Goal: Task Accomplishment & Management: Manage account settings

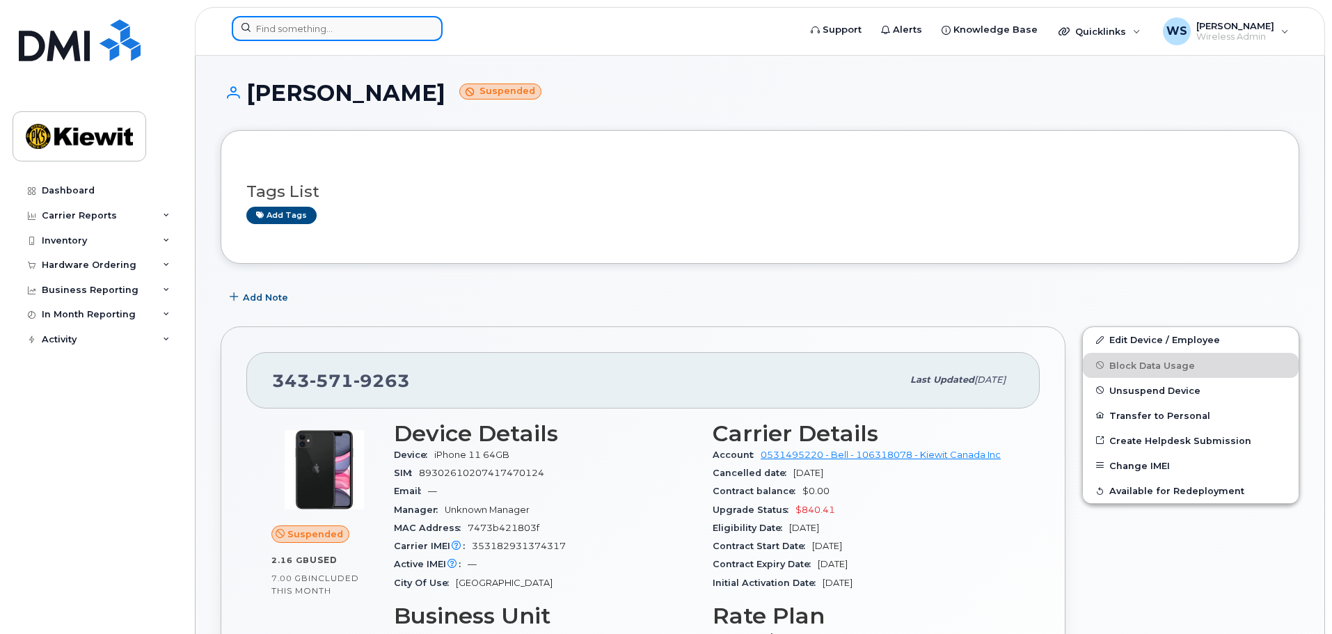
click at [306, 20] on input at bounding box center [337, 28] width 211 height 25
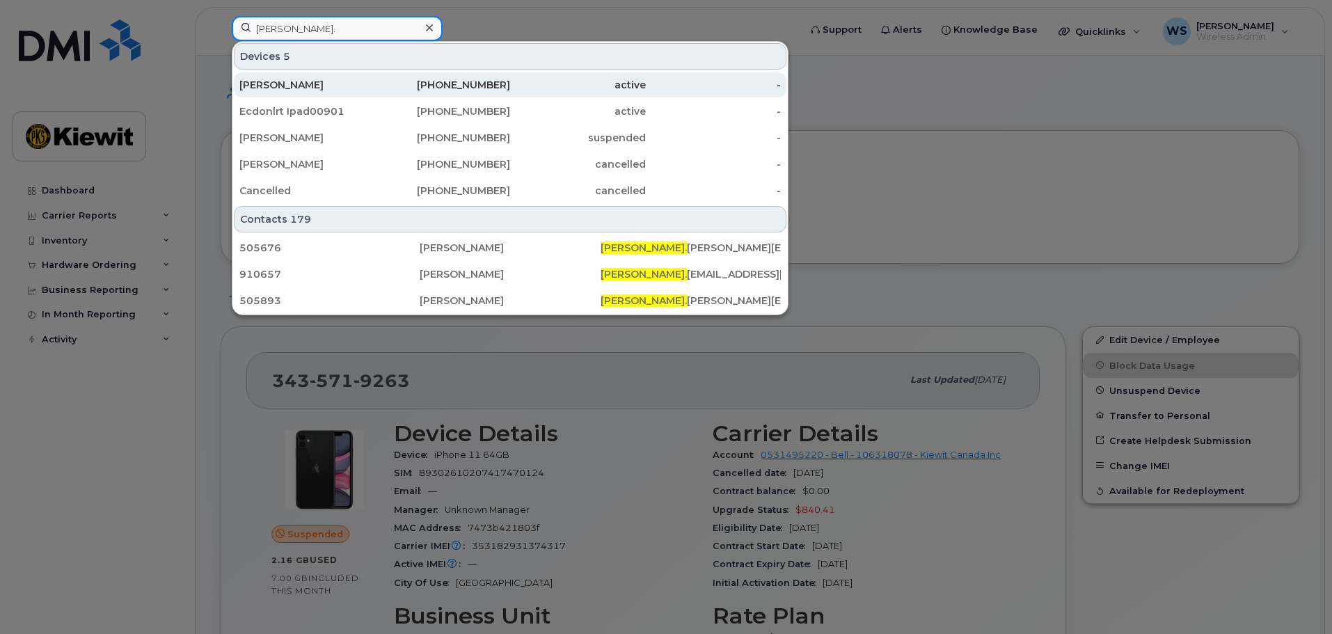
type input "jamie."
click at [291, 84] on div "Jamie Bow" at bounding box center [307, 85] width 136 height 14
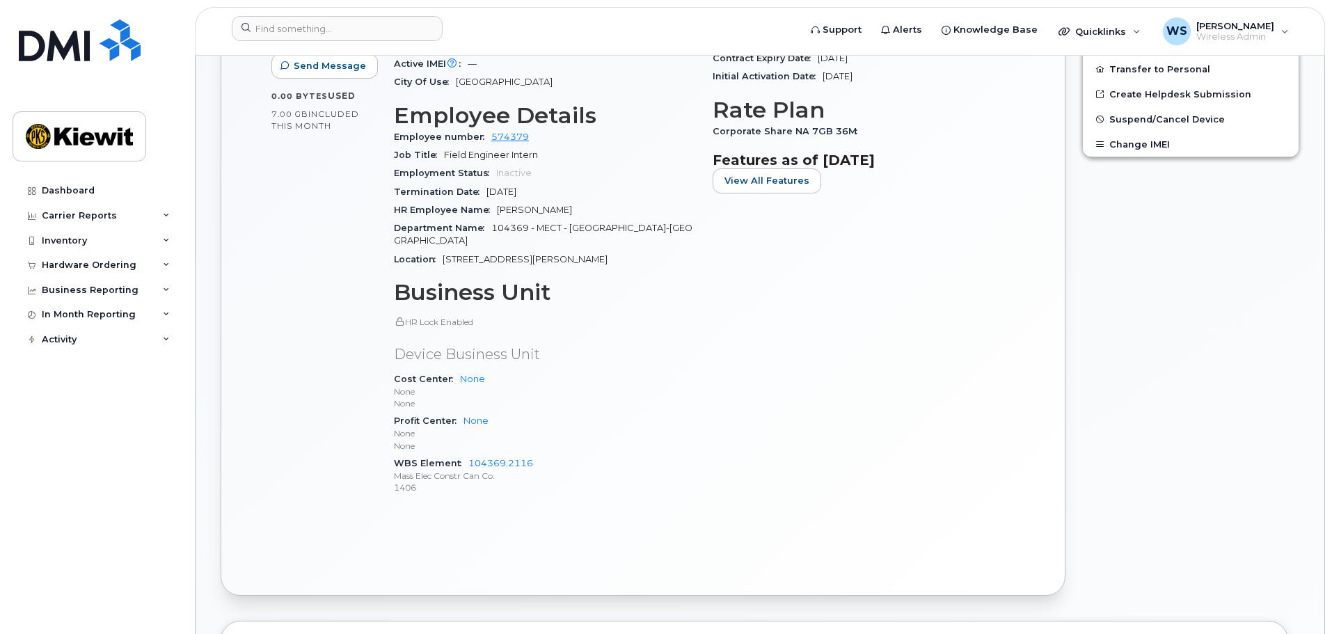
scroll to position [557, 0]
click at [1175, 319] on div "Edit Device / Employee Add Roaming Package Reset Voicemail Change SIM Card Chan…" at bounding box center [1191, 208] width 234 height 786
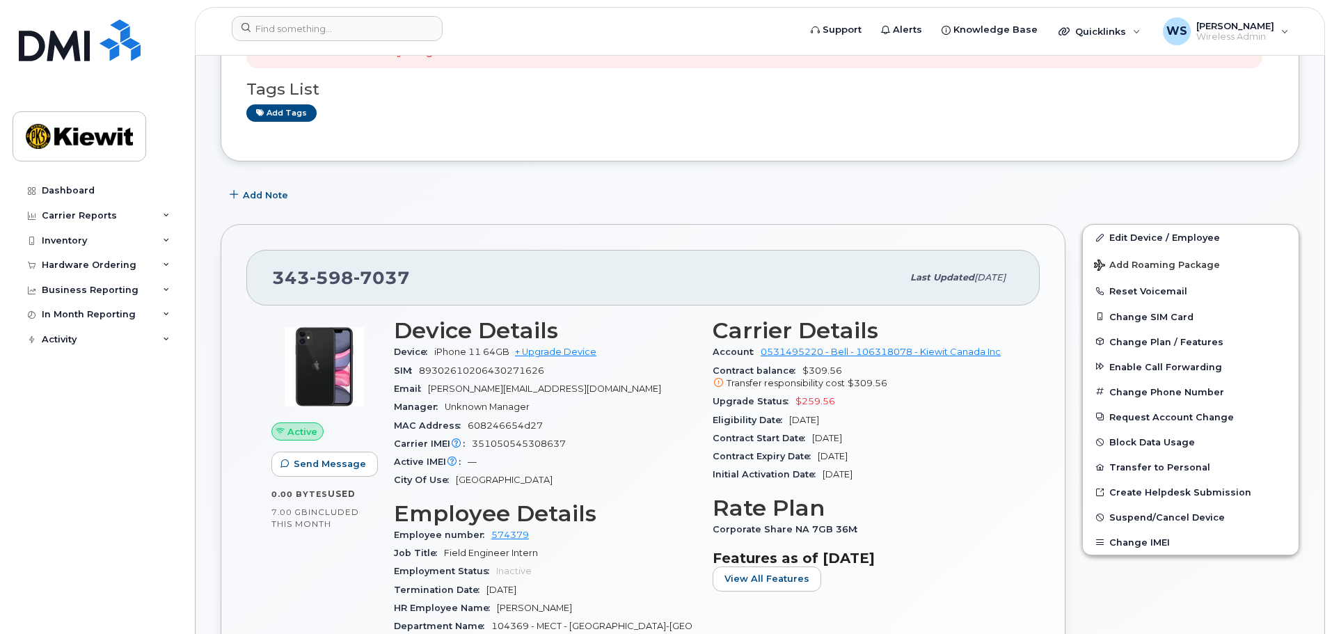
scroll to position [139, 0]
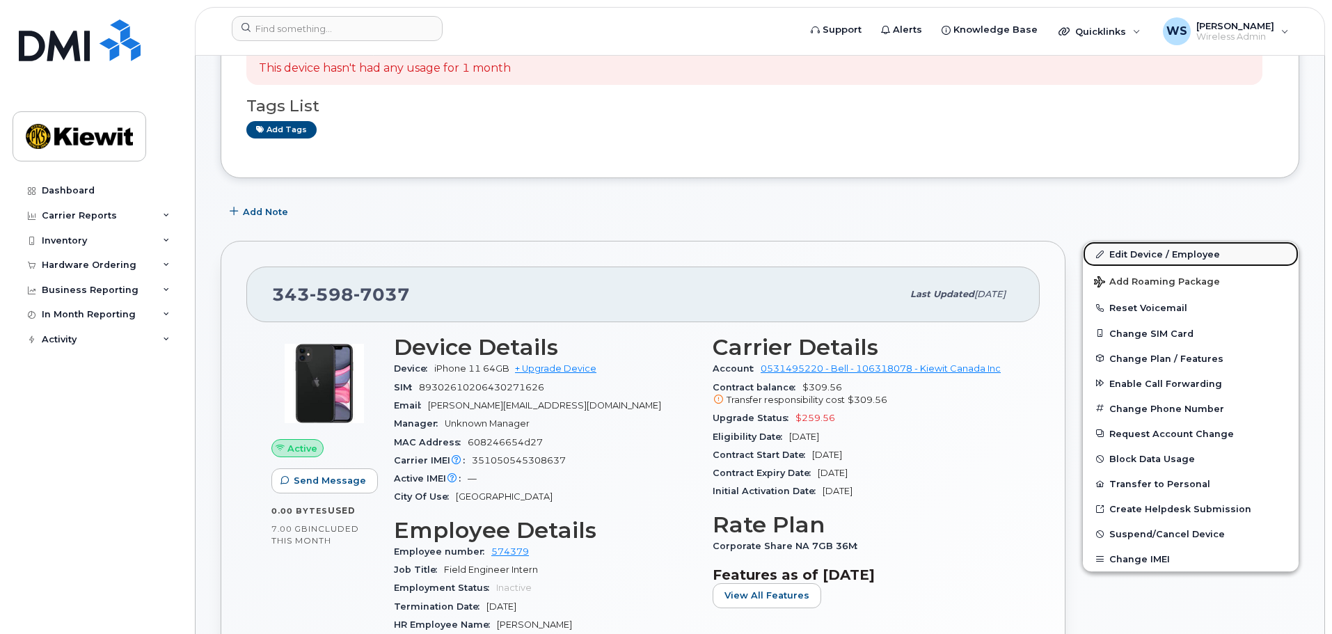
click at [1152, 255] on link "Edit Device / Employee" at bounding box center [1191, 253] width 216 height 25
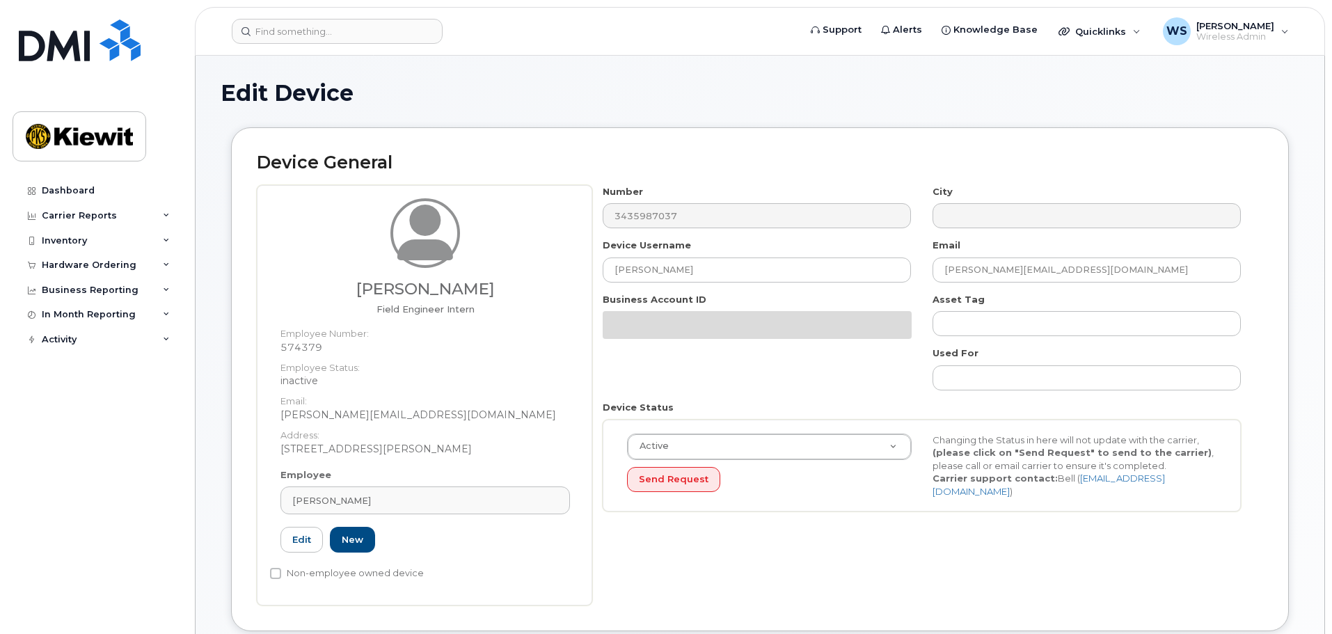
select select "14059"
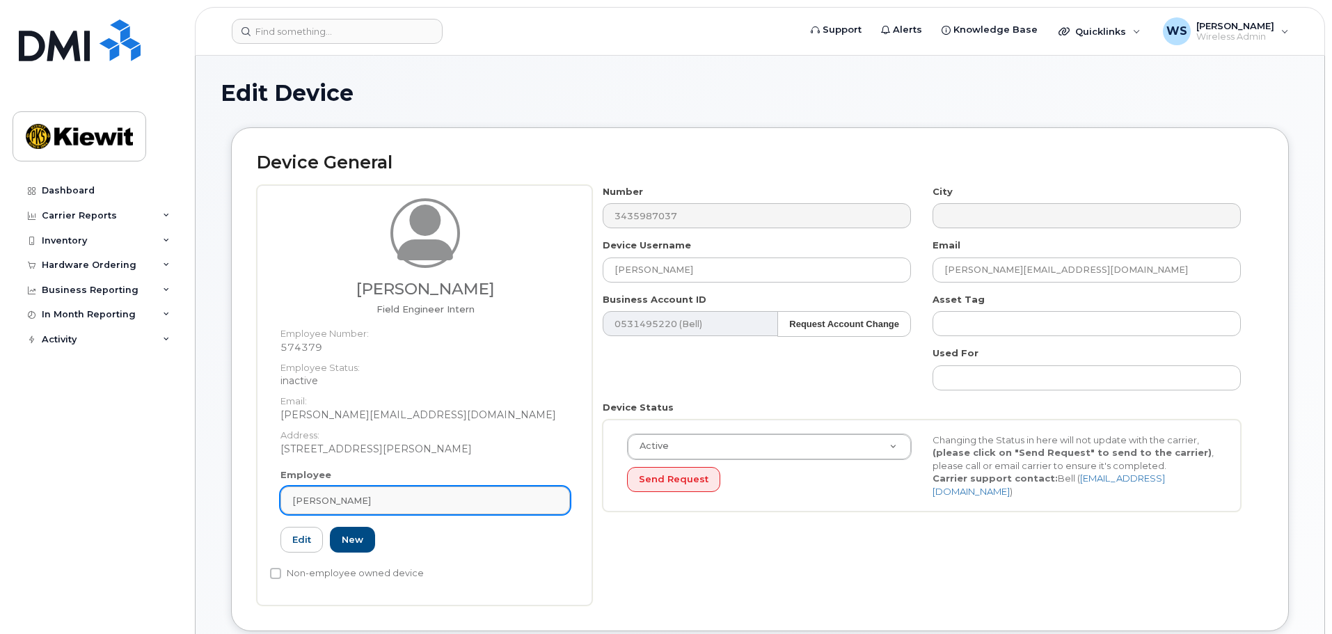
click at [383, 505] on div "Jamie Bow" at bounding box center [425, 500] width 266 height 13
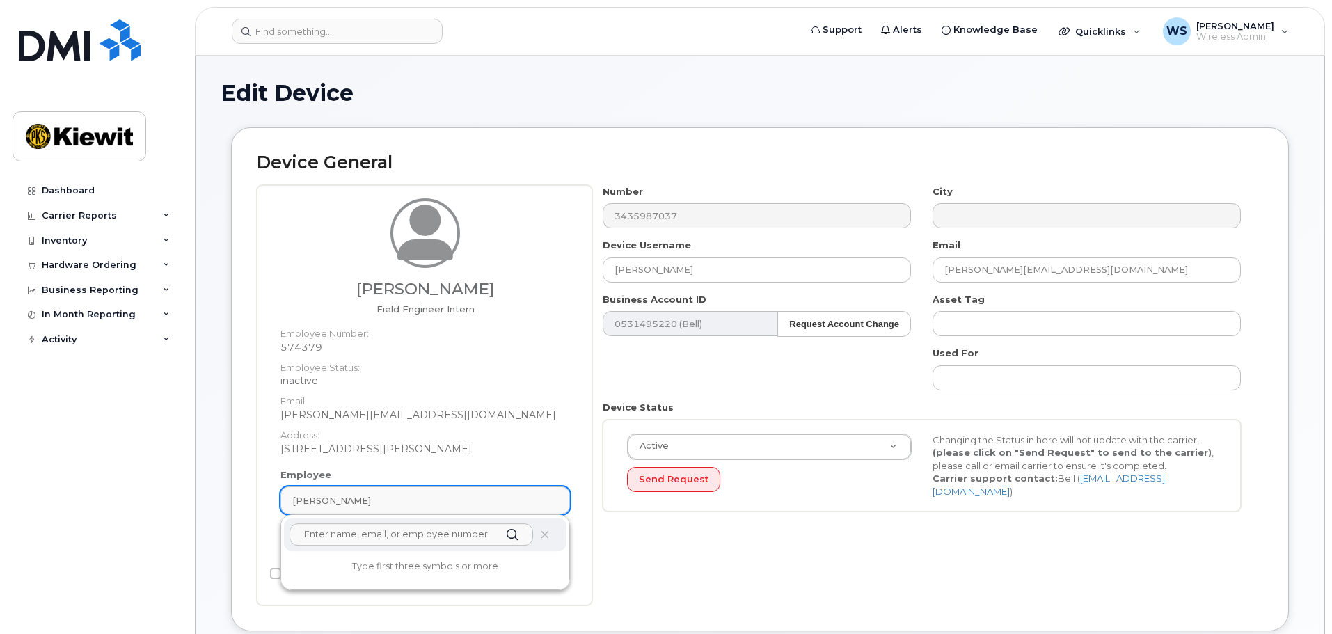
paste input "487823"
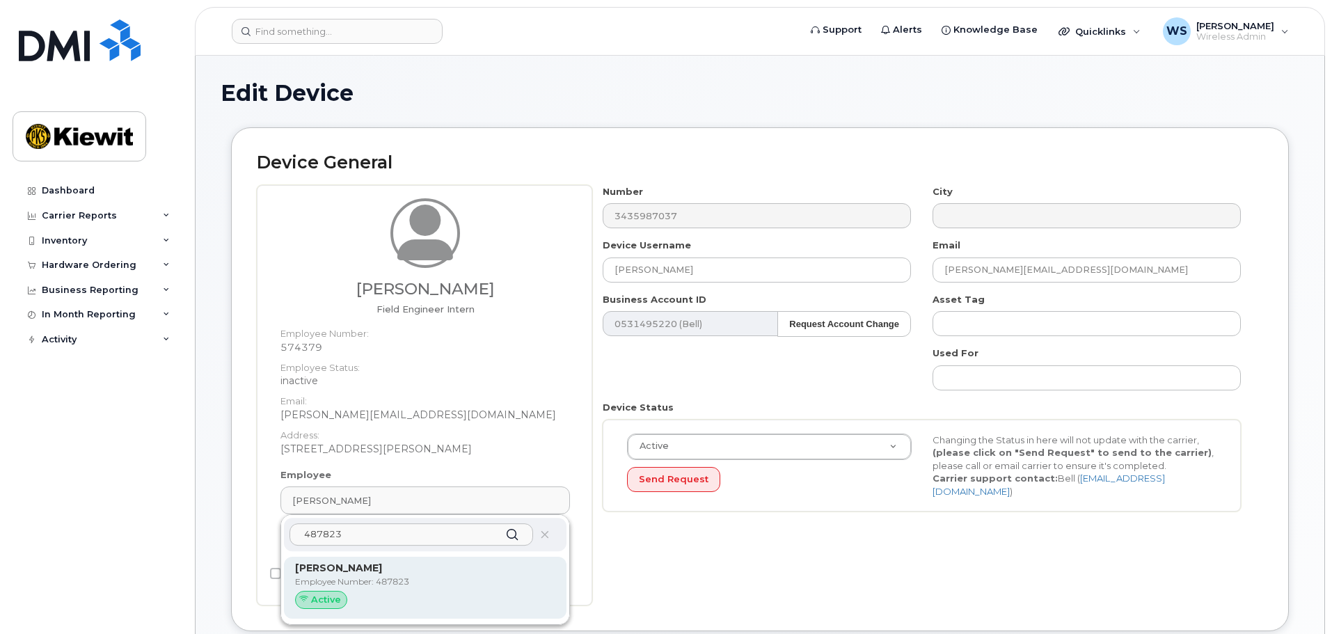
type input "487823"
click at [387, 585] on p "Employee Number: 487823" at bounding box center [425, 582] width 260 height 13
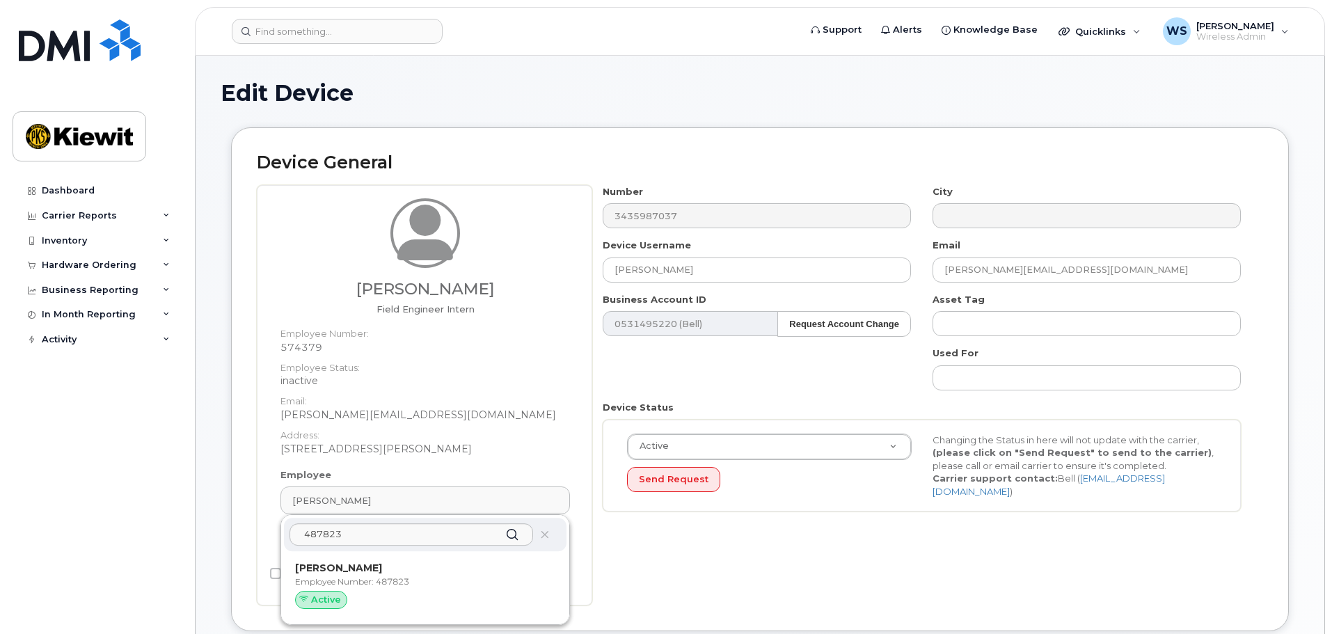
type input "487823"
type input "Joshua Minawi"
type input "joshua.minawi@masselec.com"
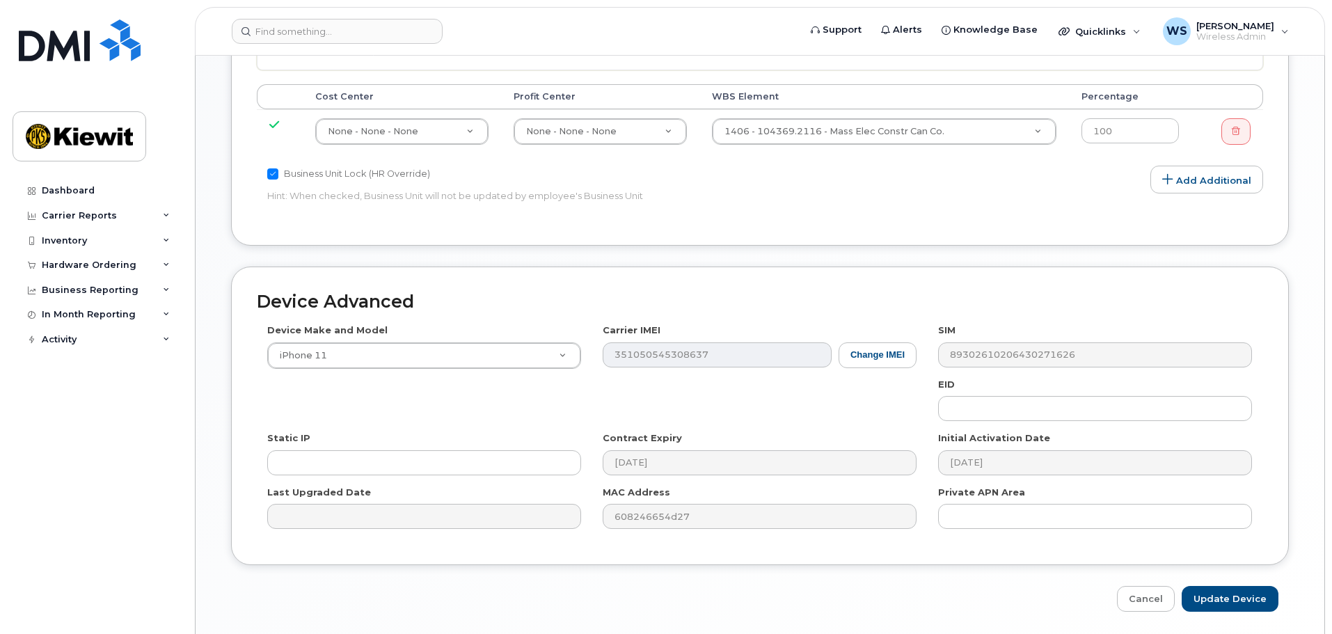
scroll to position [785, 0]
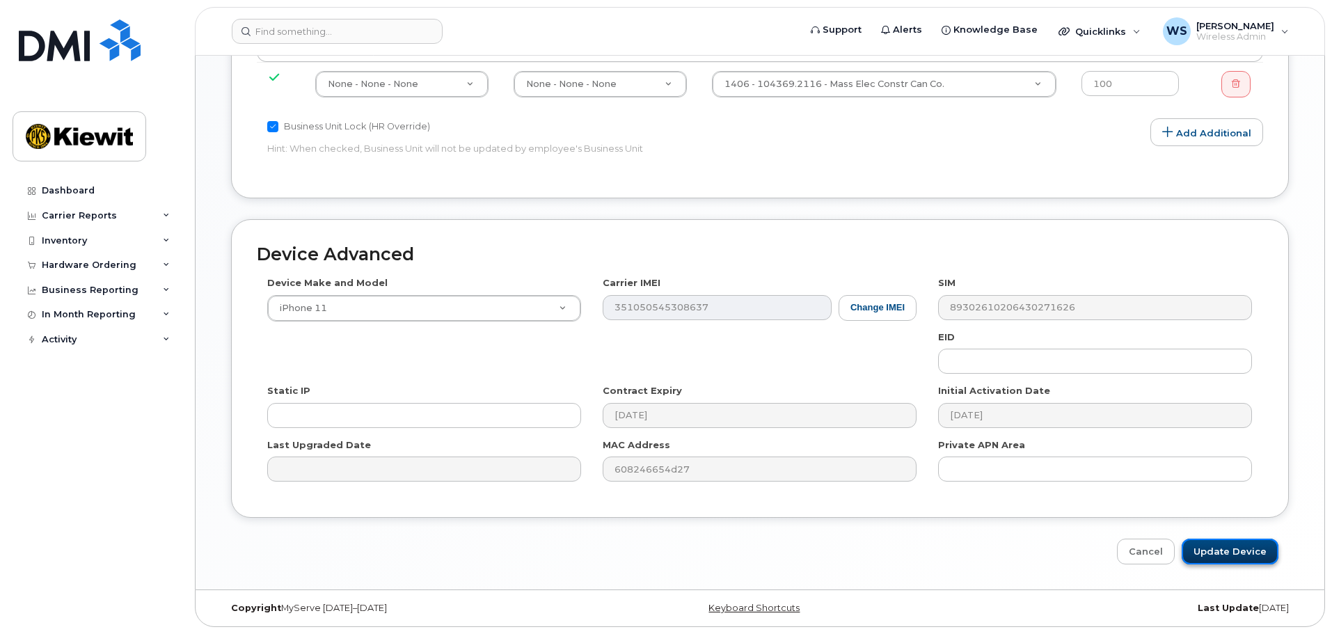
click at [1250, 553] on input "Update Device" at bounding box center [1230, 552] width 97 height 26
type input "Saving..."
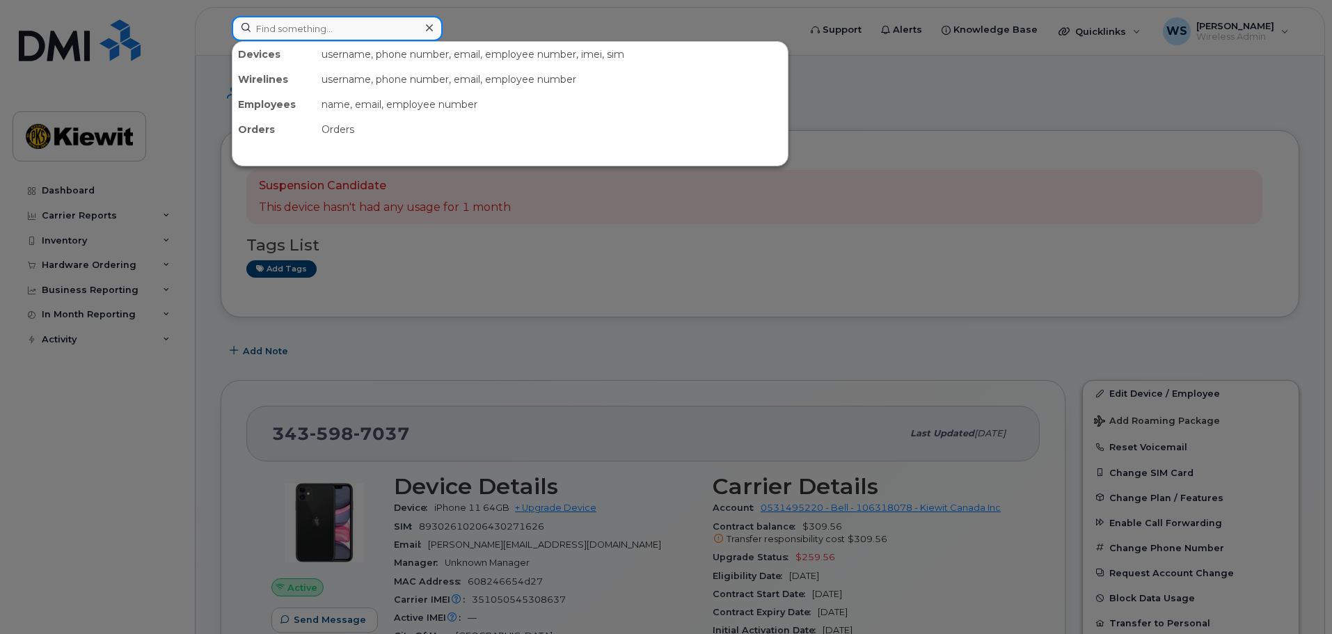
click at [279, 22] on input at bounding box center [337, 28] width 211 height 25
paste input "Uzaycan.Akdag"
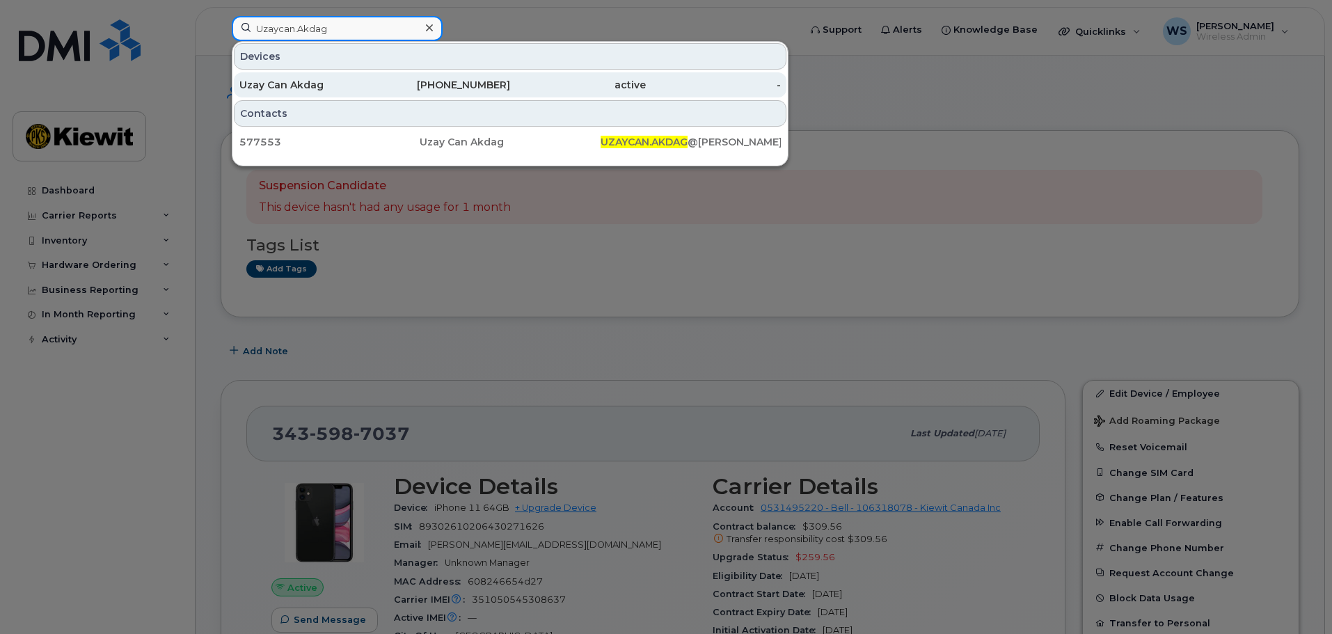
type input "Uzaycan.Akdag"
click at [388, 85] on div "343-551-4460" at bounding box center [443, 85] width 136 height 14
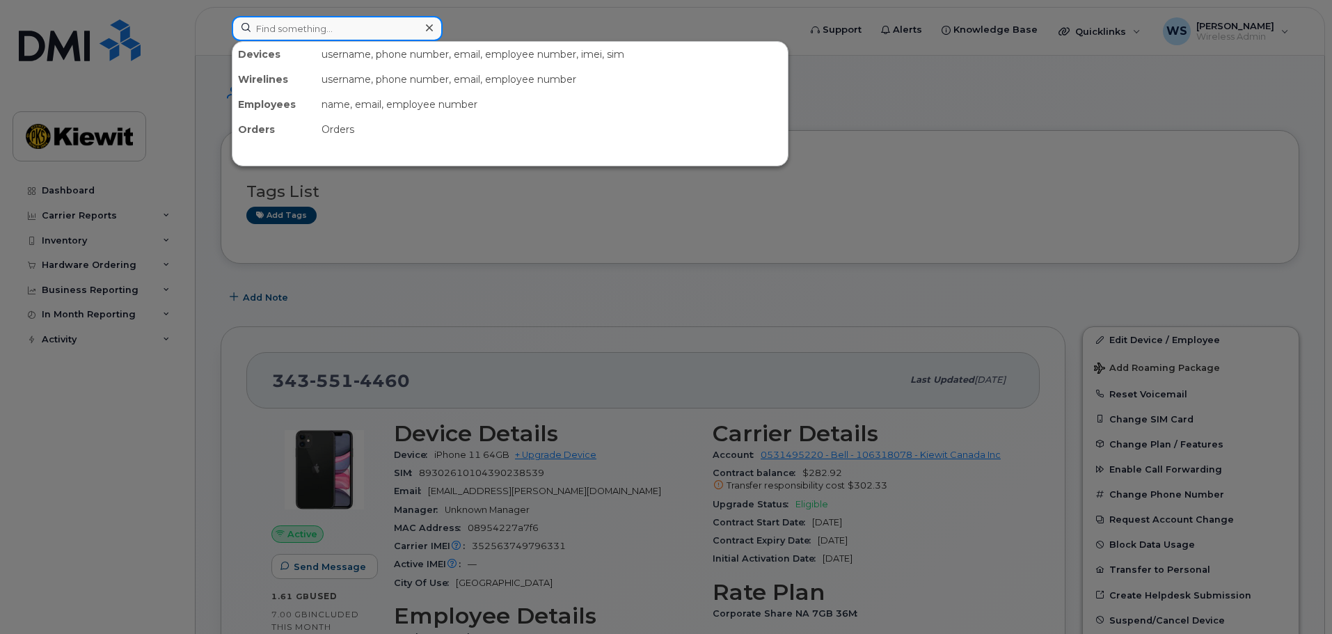
click at [409, 35] on input at bounding box center [337, 28] width 211 height 25
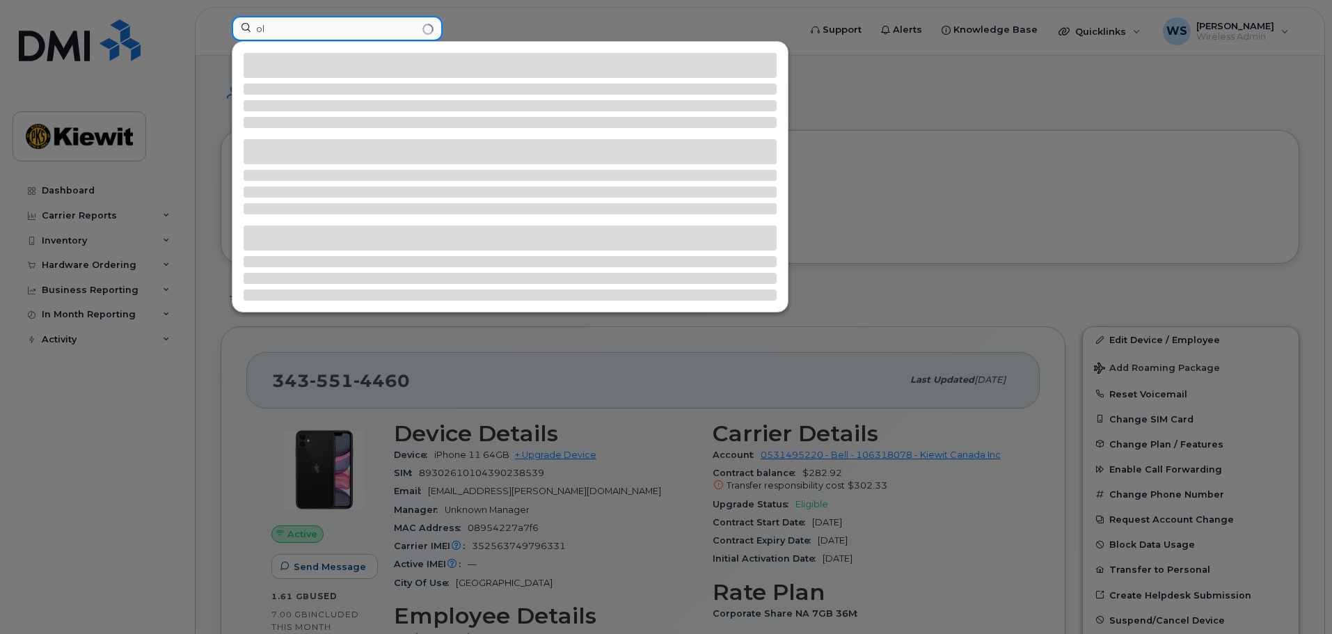
type input "o"
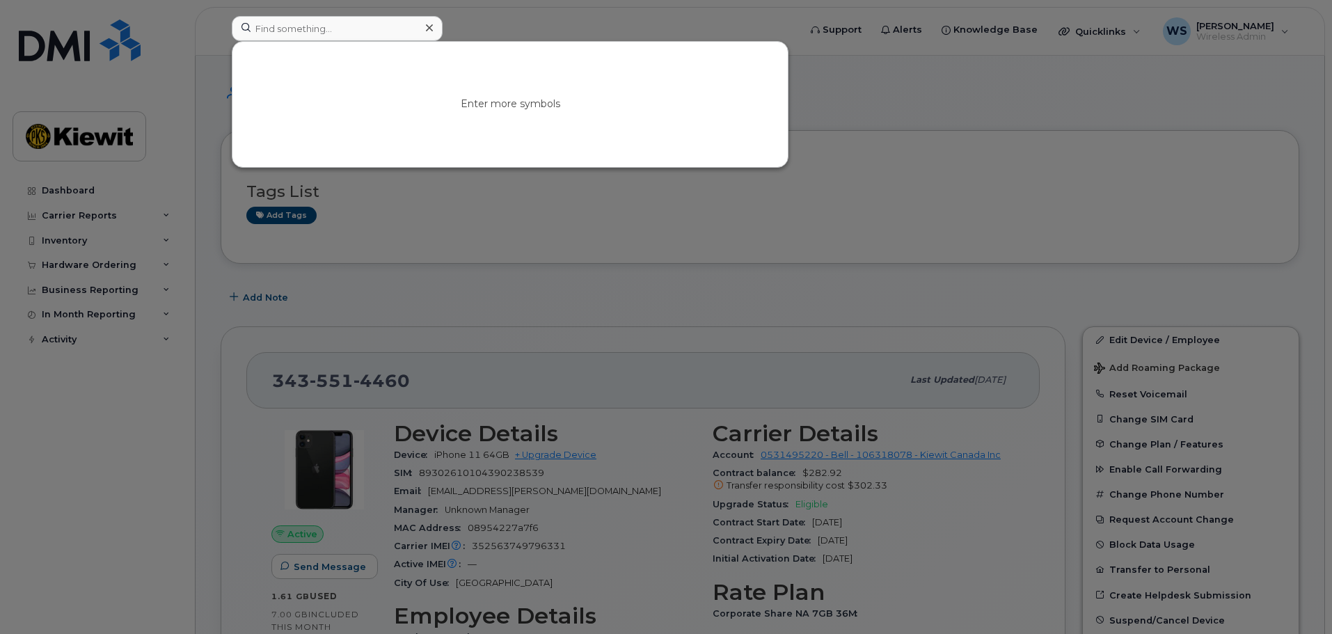
click at [411, 290] on div at bounding box center [666, 317] width 1332 height 634
click at [336, 30] on input at bounding box center [337, 28] width 211 height 25
paste input "501783"
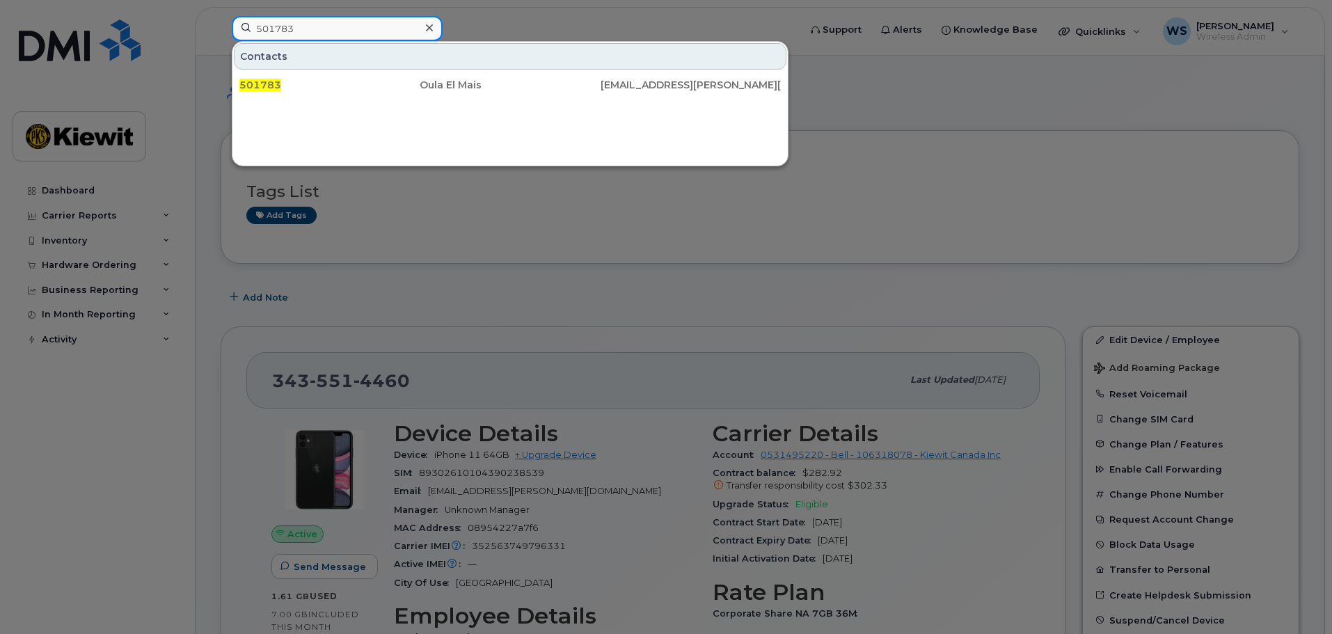
drag, startPoint x: 317, startPoint y: 29, endPoint x: 141, endPoint y: 22, distance: 176.9
click at [221, 22] on div "501783 Contacts 501783 Oula El Mais OLA.ELMAIS@KIEWIT.COM" at bounding box center [511, 31] width 580 height 31
paste input "Faris.Akhras"
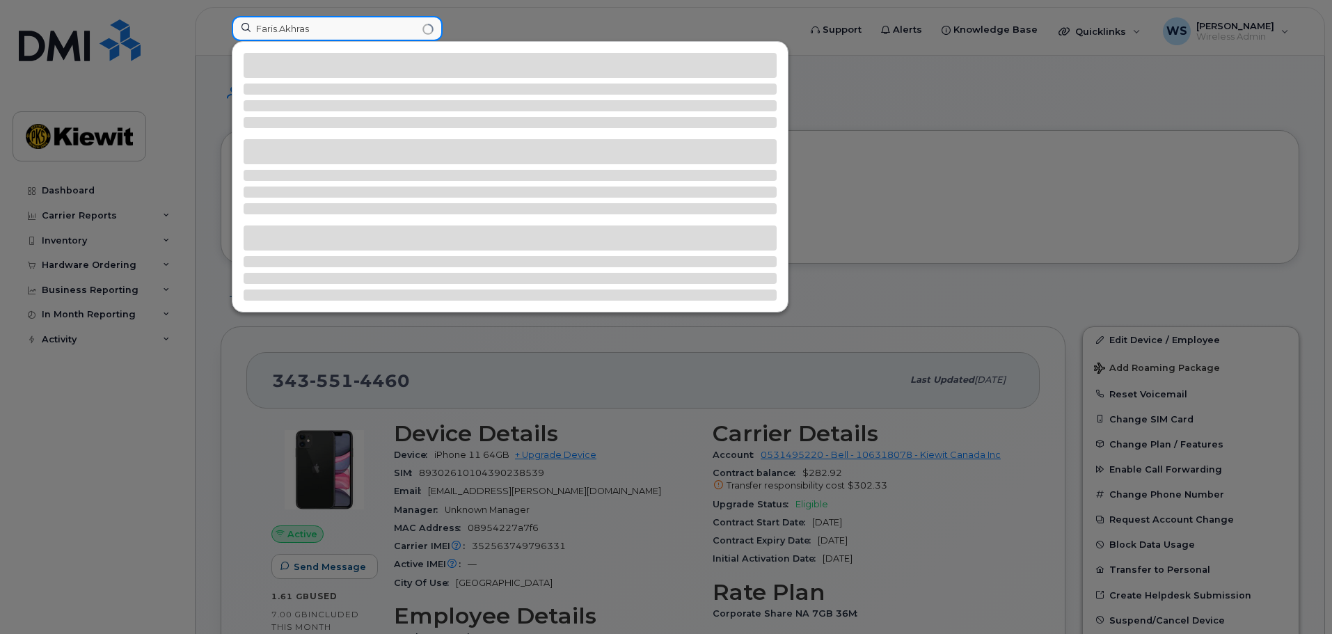
type input "Faris.Akhras"
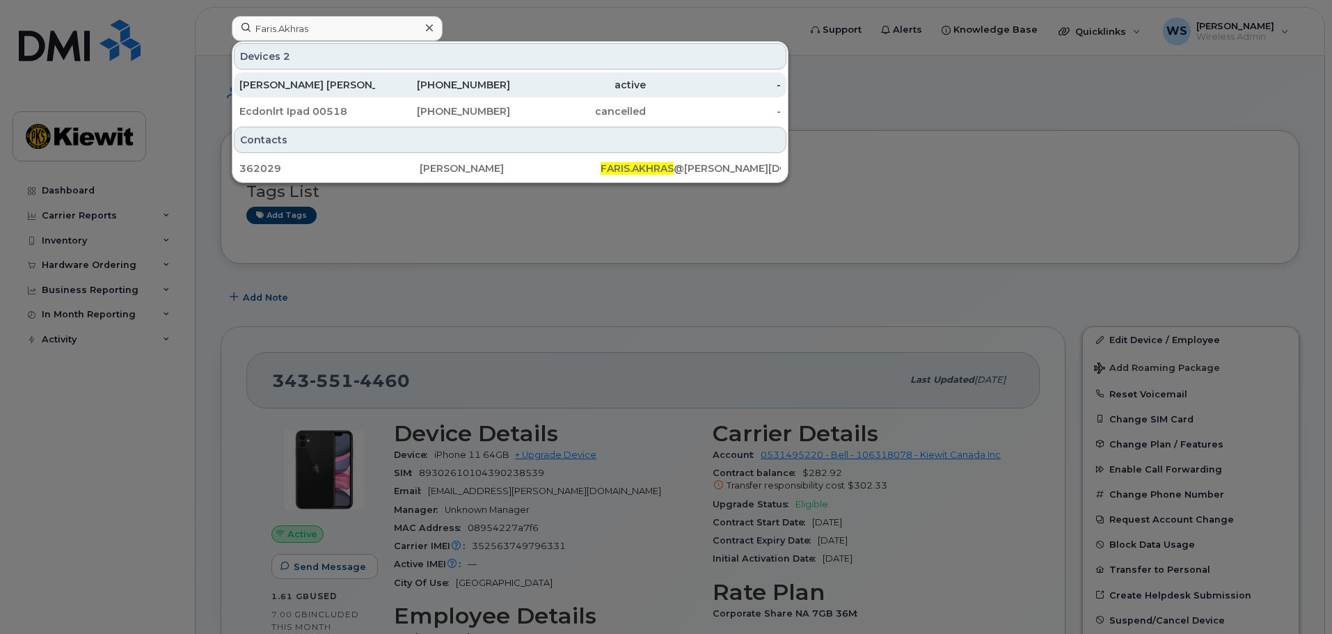
click at [294, 89] on div "Faris Al Akhras" at bounding box center [307, 85] width 136 height 14
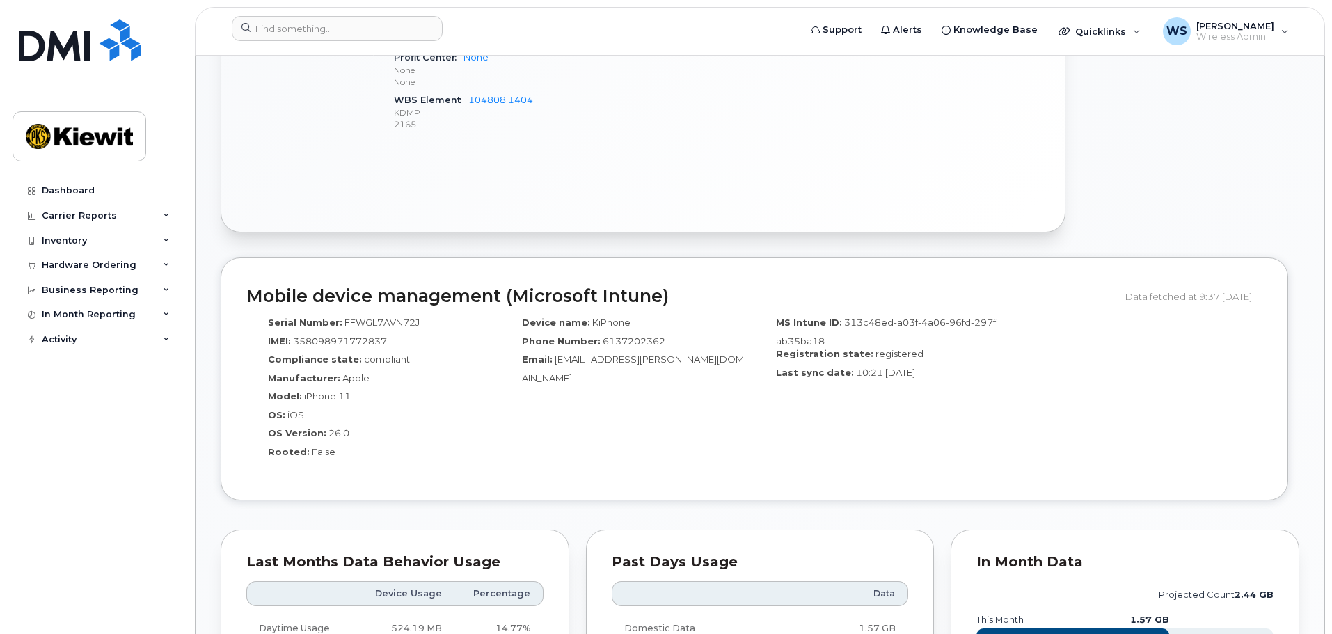
scroll to position [1113, 0]
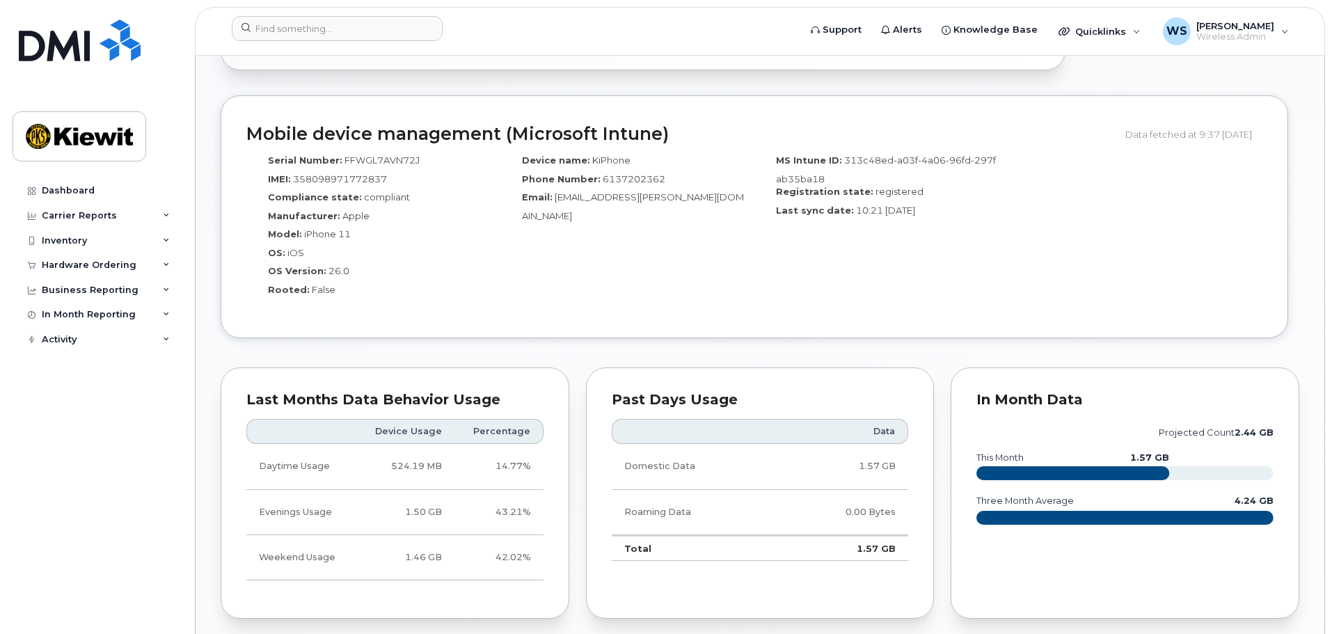
click at [343, 177] on span "358098971772837" at bounding box center [340, 178] width 94 height 11
copy span "358098971772837"
click at [388, 158] on span "FFWGL7AVN72J" at bounding box center [381, 159] width 75 height 11
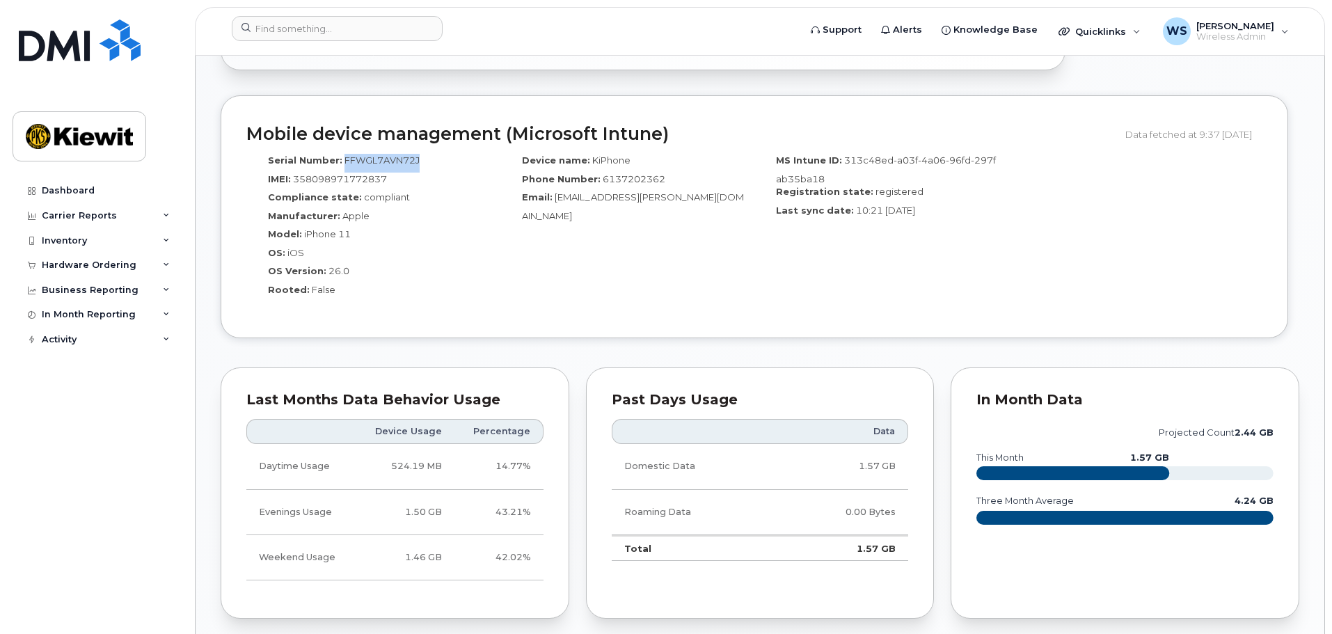
copy span "FFWGL7AVN72J"
click at [615, 177] on span "6137202362" at bounding box center [634, 178] width 63 height 11
copy span "6137202362"
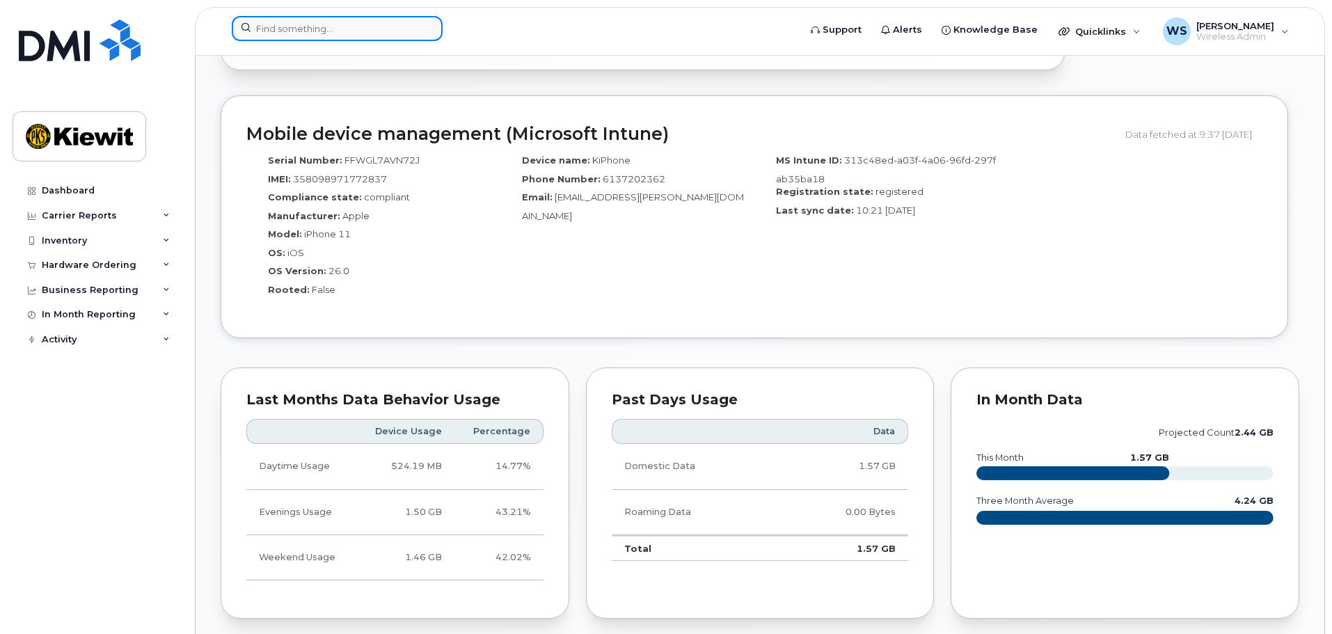
click at [316, 19] on input at bounding box center [337, 28] width 211 height 25
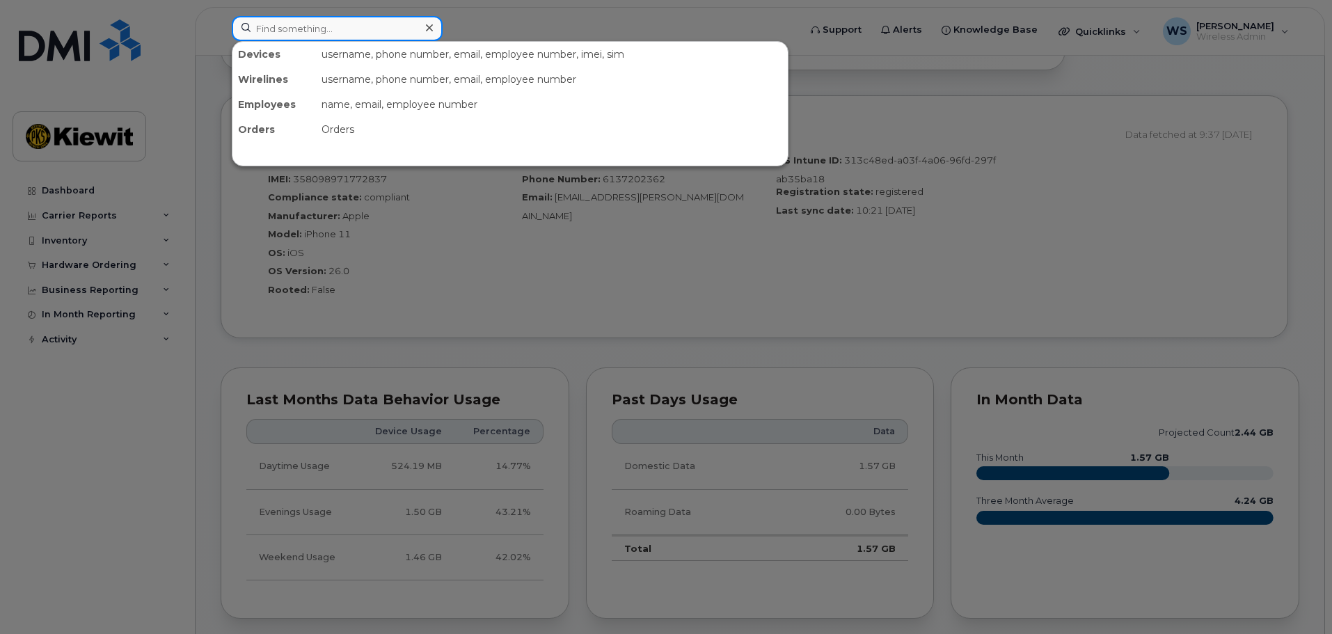
paste input "Ola.ElMais"
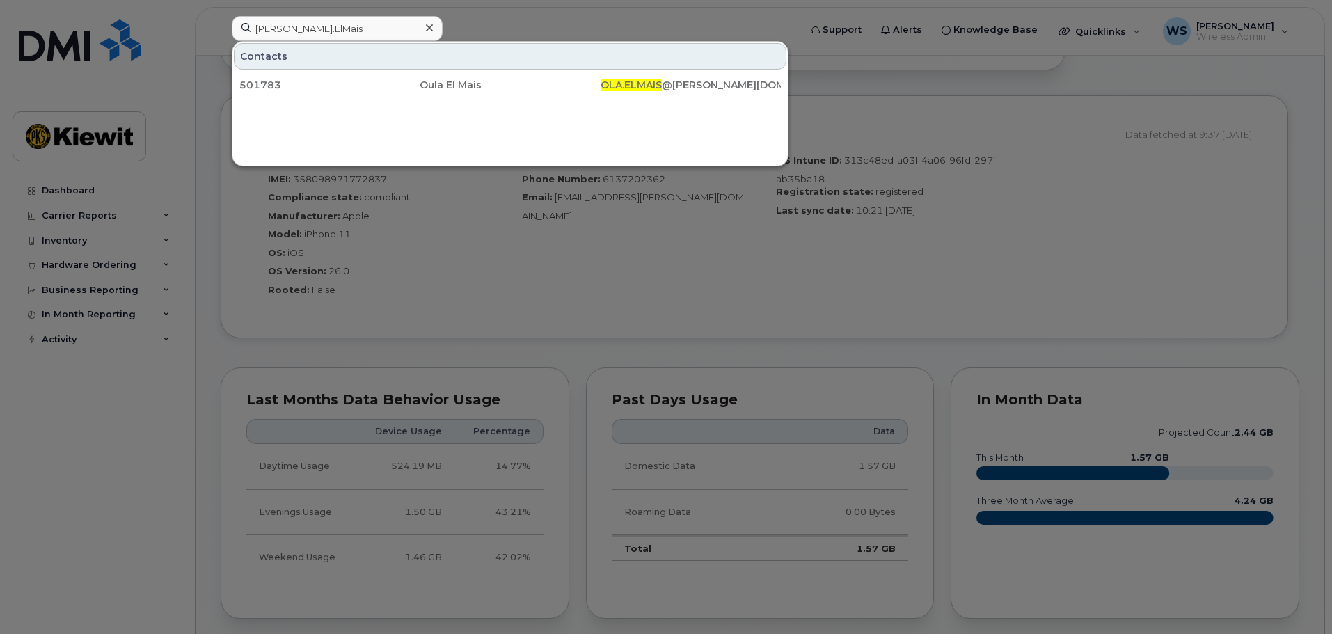
click at [524, 15] on div at bounding box center [666, 317] width 1332 height 634
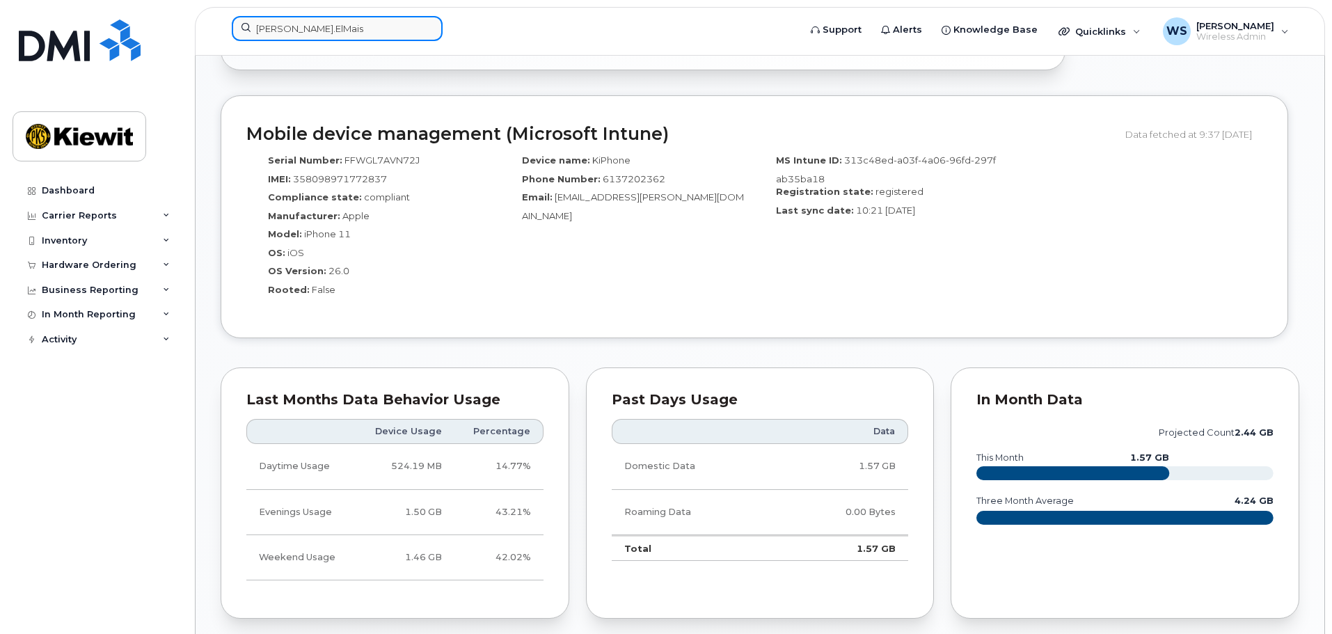
click at [330, 30] on input "Ola.ElMais" at bounding box center [337, 28] width 211 height 25
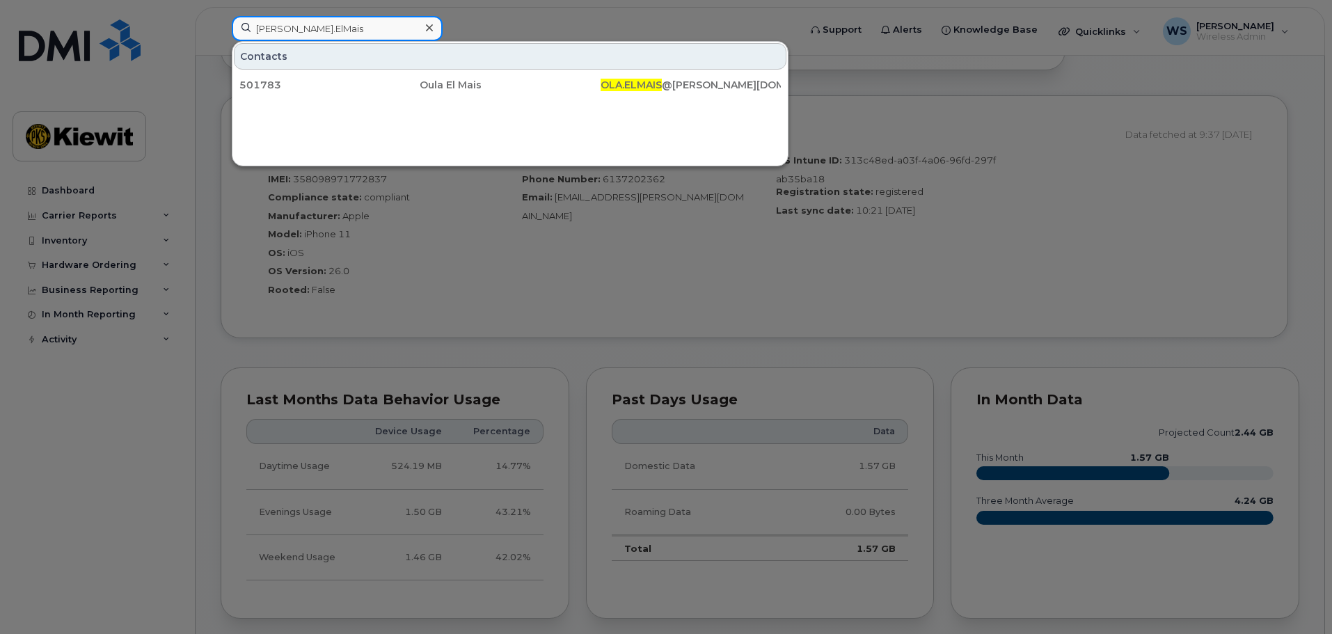
click at [330, 30] on input "Ola.ElMais" at bounding box center [337, 28] width 211 height 25
paste input "Uzaycan.Akdag"
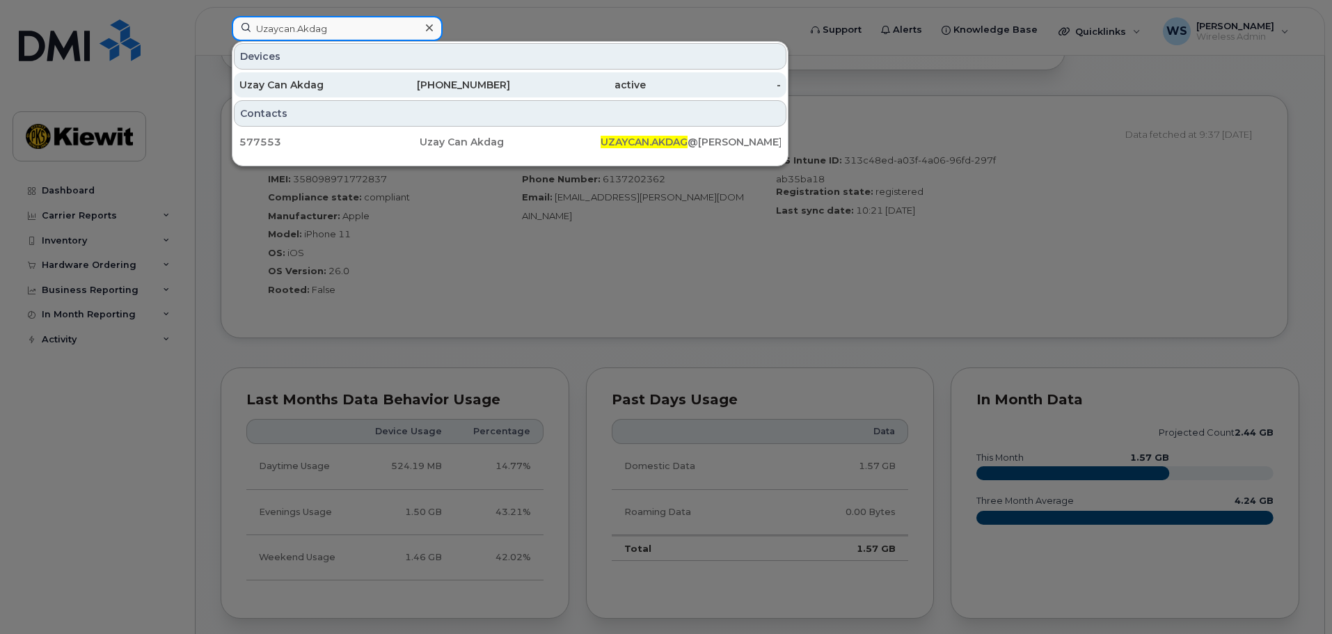
type input "Uzaycan.Akdag"
click at [321, 86] on div "Uzay Can Akdag" at bounding box center [307, 85] width 136 height 14
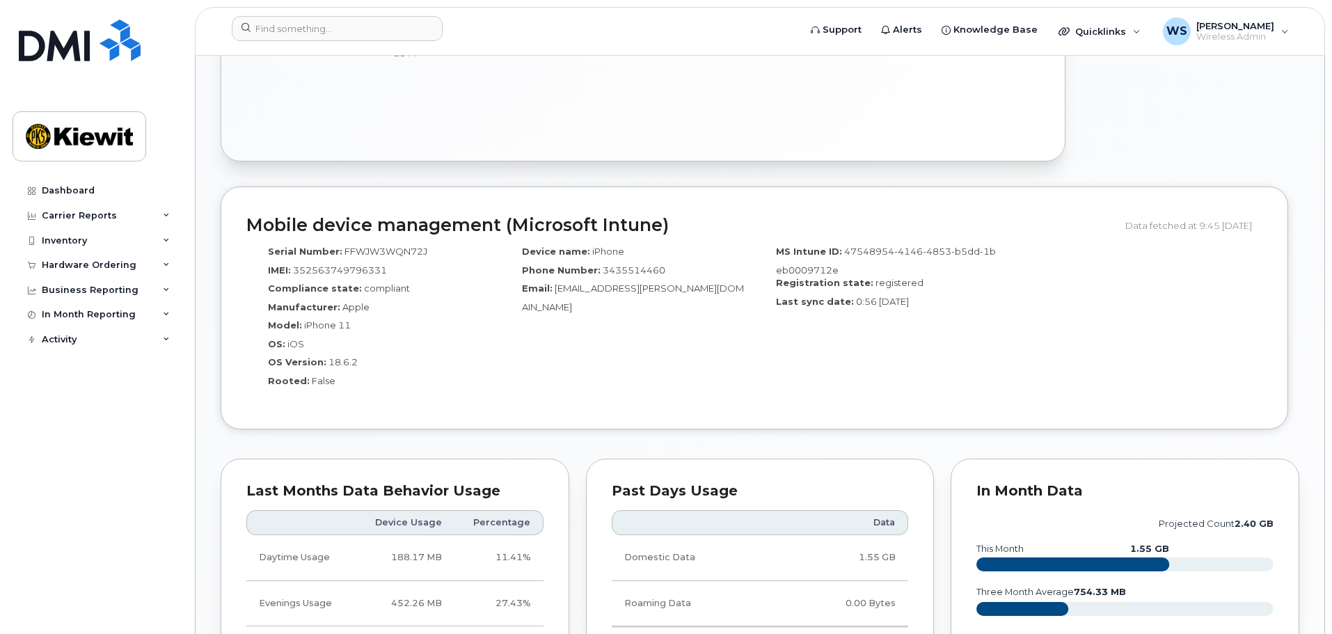
scroll to position [905, 0]
click at [358, 264] on span "352563749796331" at bounding box center [340, 269] width 94 height 11
copy span "352563749796331"
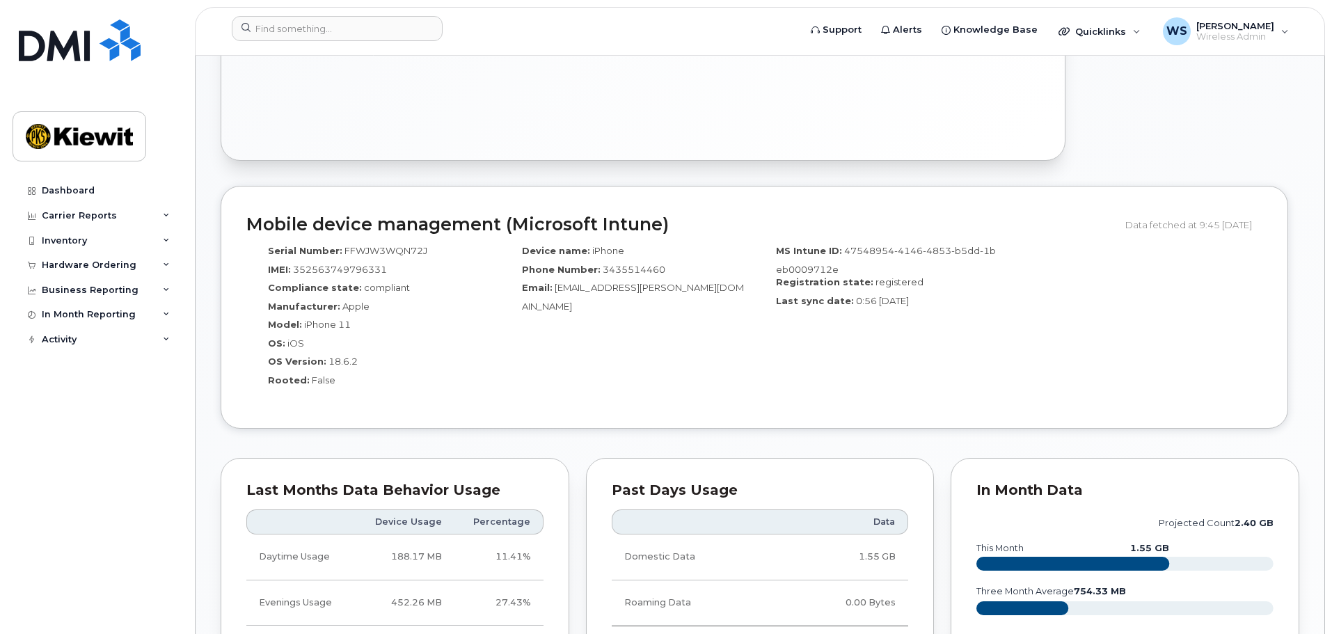
click at [388, 245] on span "FFWJW3WQN72J" at bounding box center [385, 250] width 83 height 11
copy span "FFWJW3WQN72J"
click at [636, 268] on span "3435514460" at bounding box center [634, 269] width 63 height 11
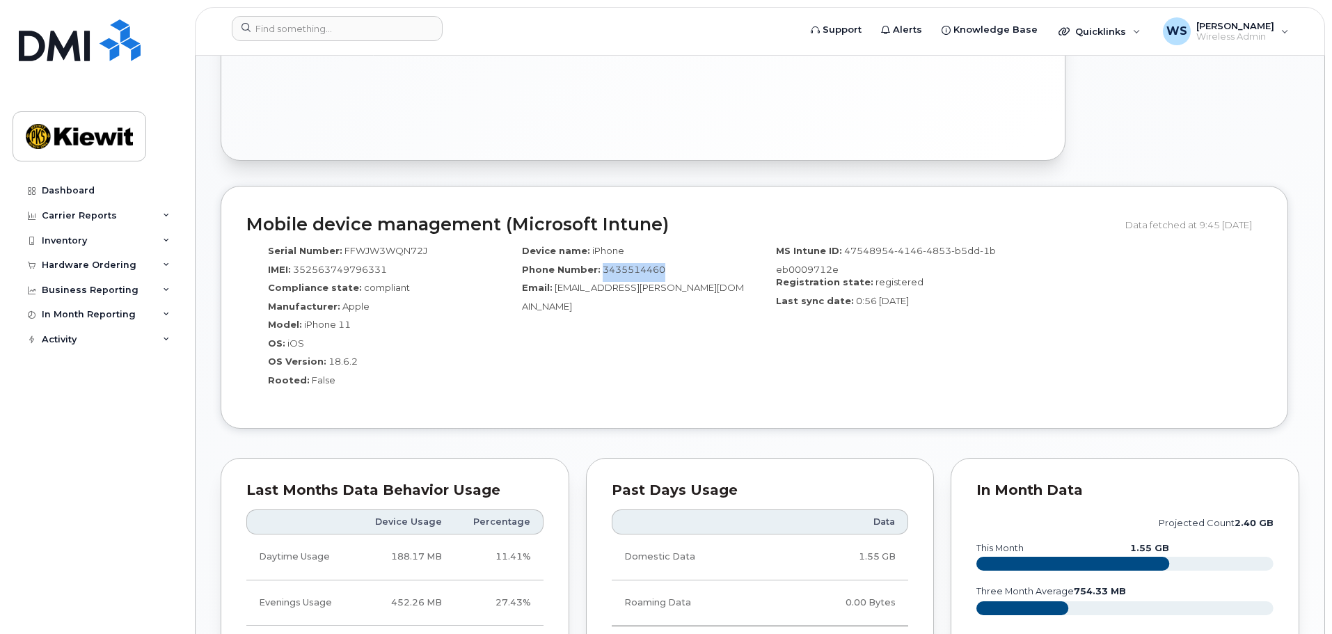
copy span "3435514460"
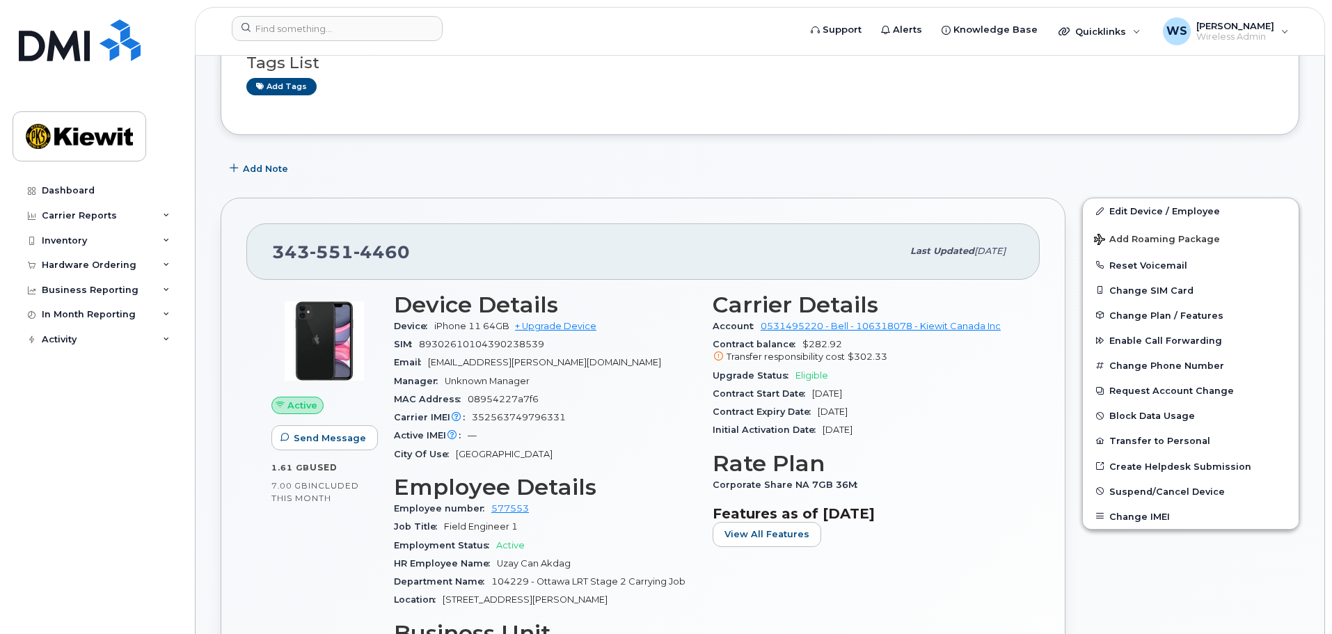
scroll to position [139, 0]
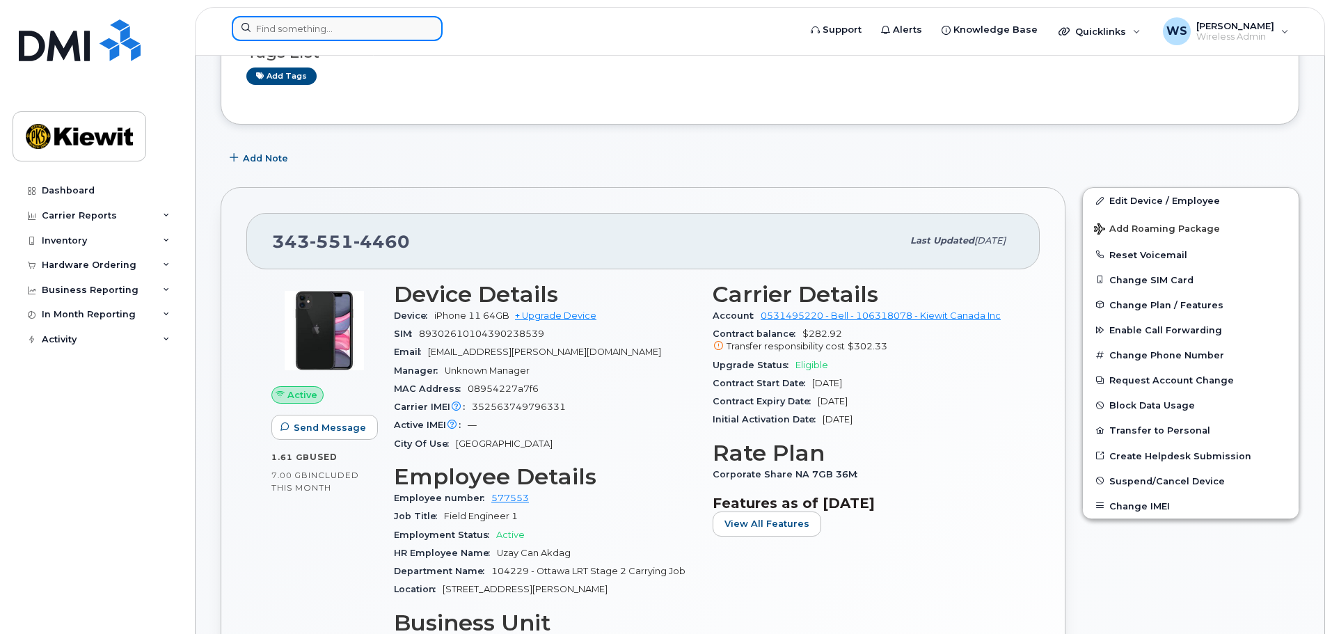
click at [303, 22] on input at bounding box center [337, 28] width 211 height 25
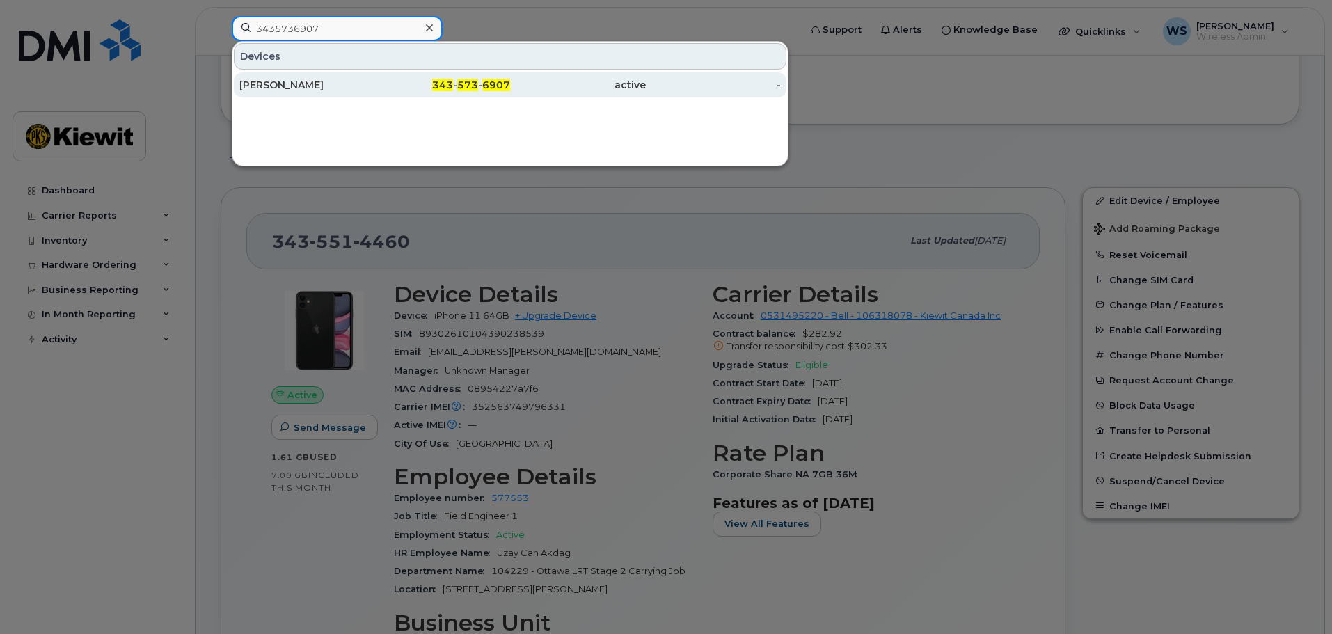
type input "3435736907"
click at [473, 95] on div "343 - 573 - 6907" at bounding box center [443, 84] width 136 height 25
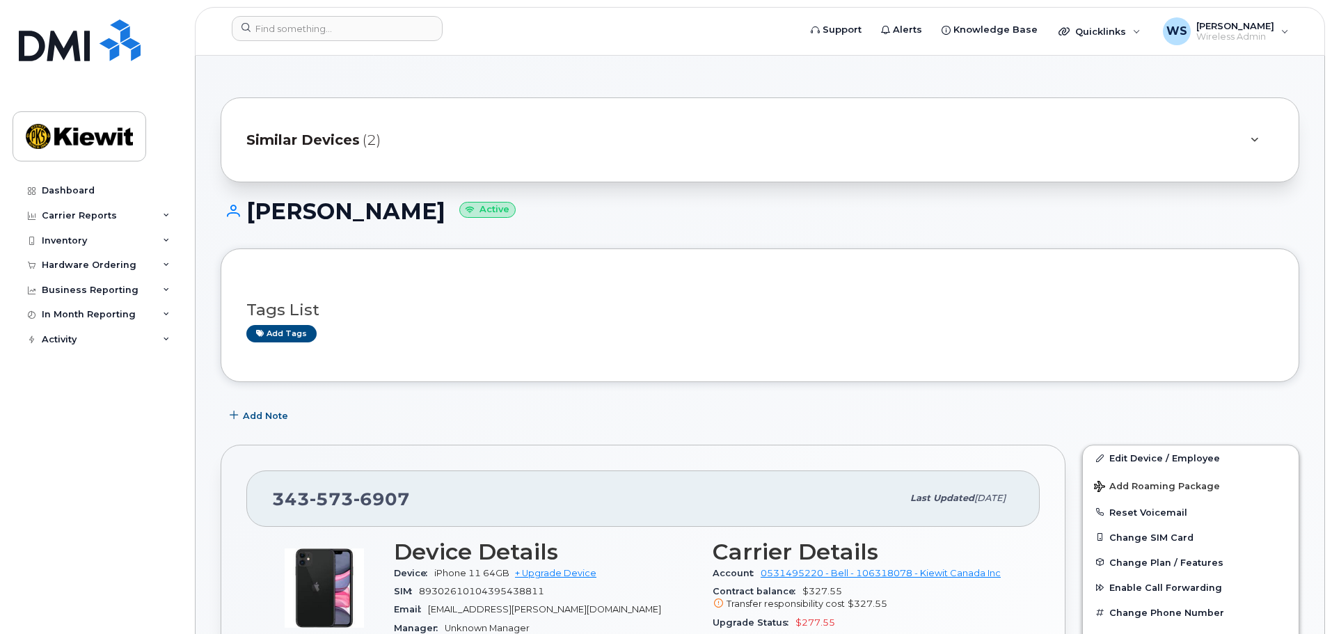
click at [878, 327] on div "Add tags" at bounding box center [754, 333] width 1016 height 17
